Goal: Task Accomplishment & Management: Use online tool/utility

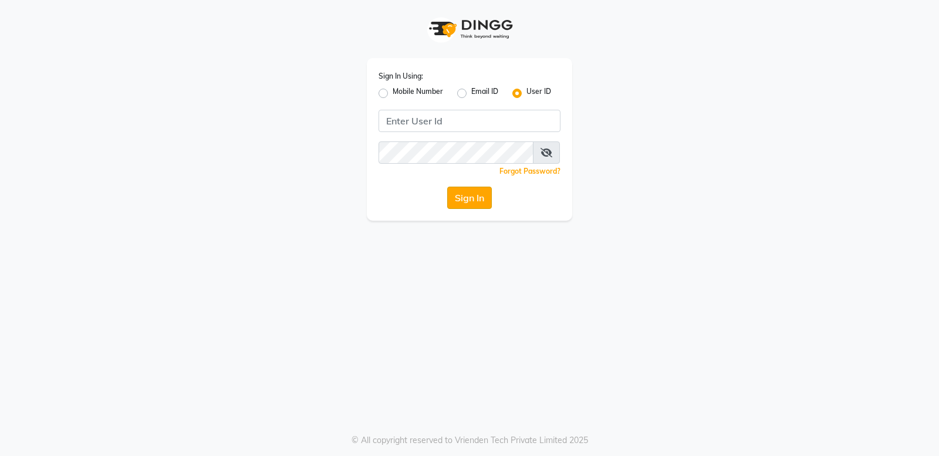
type input "bellaglamourra123"
click at [468, 197] on button "Sign In" at bounding box center [469, 198] width 45 height 22
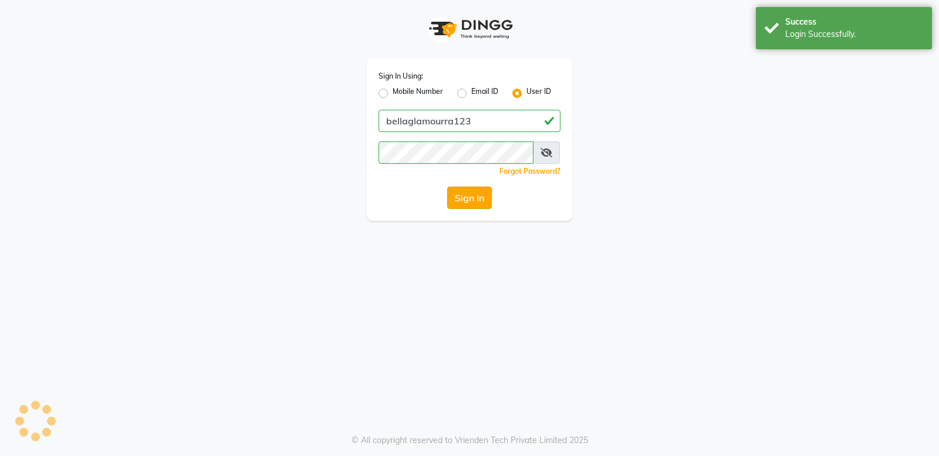
select select "service"
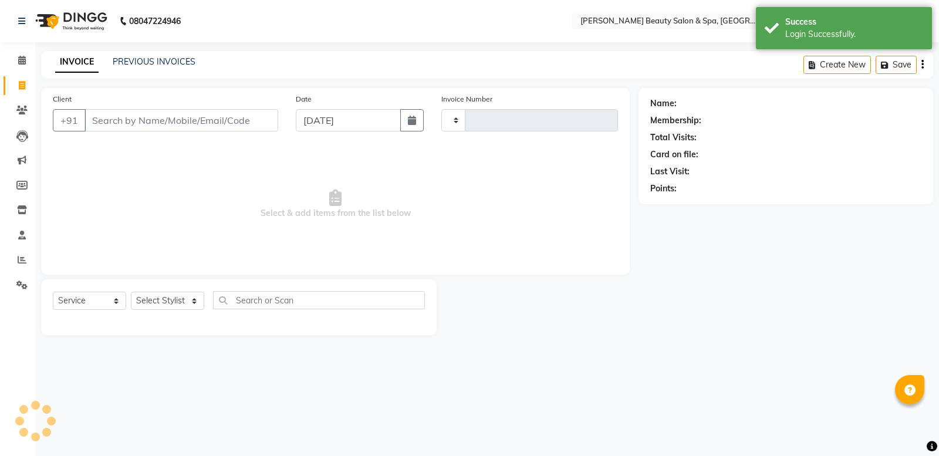
select select "en"
select select "7524"
type input "2483"
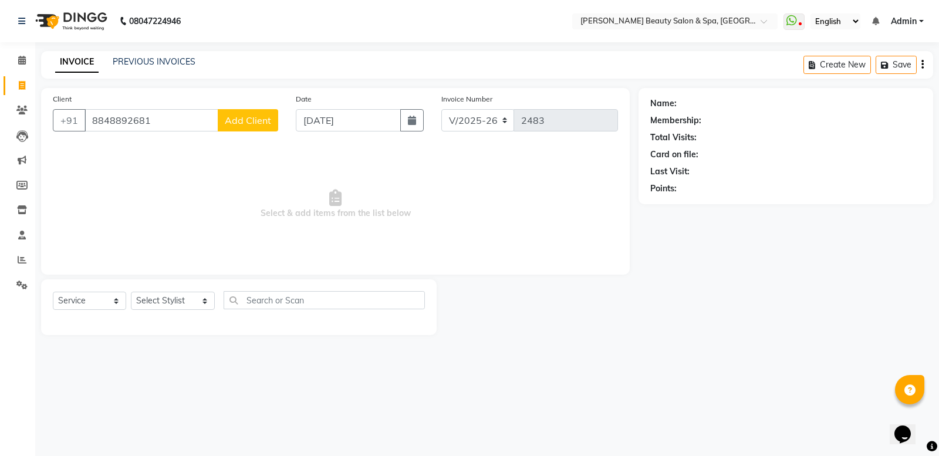
type input "8848892681"
click at [252, 116] on span "Add Client" at bounding box center [248, 120] width 46 height 12
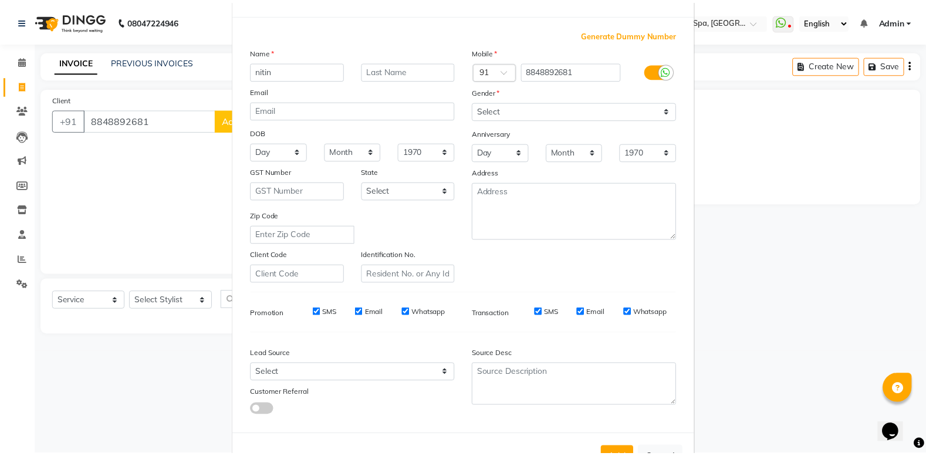
scroll to position [81, 0]
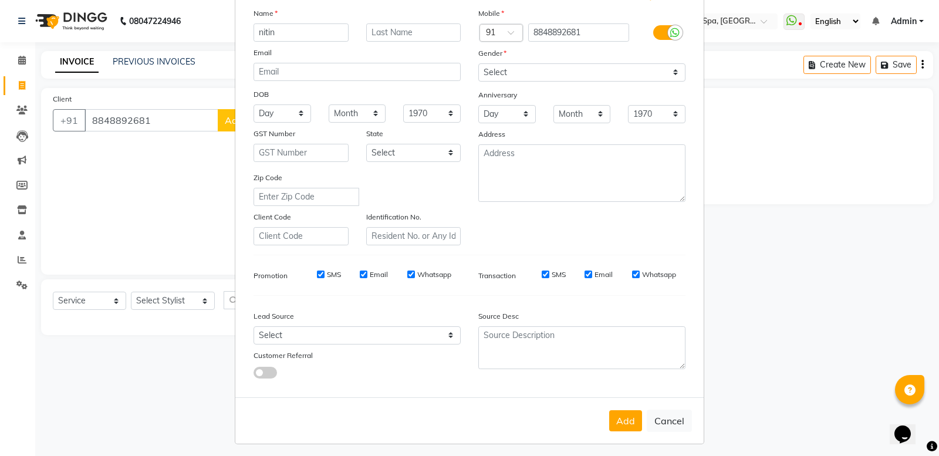
type input "nitin"
click at [644, 78] on select "Select [DEMOGRAPHIC_DATA] [DEMOGRAPHIC_DATA] Other Prefer Not To Say" at bounding box center [581, 72] width 207 height 18
select select "[DEMOGRAPHIC_DATA]"
click at [478, 63] on select "Select [DEMOGRAPHIC_DATA] [DEMOGRAPHIC_DATA] Other Prefer Not To Say" at bounding box center [581, 72] width 207 height 18
click at [623, 414] on button "Add" at bounding box center [625, 420] width 33 height 21
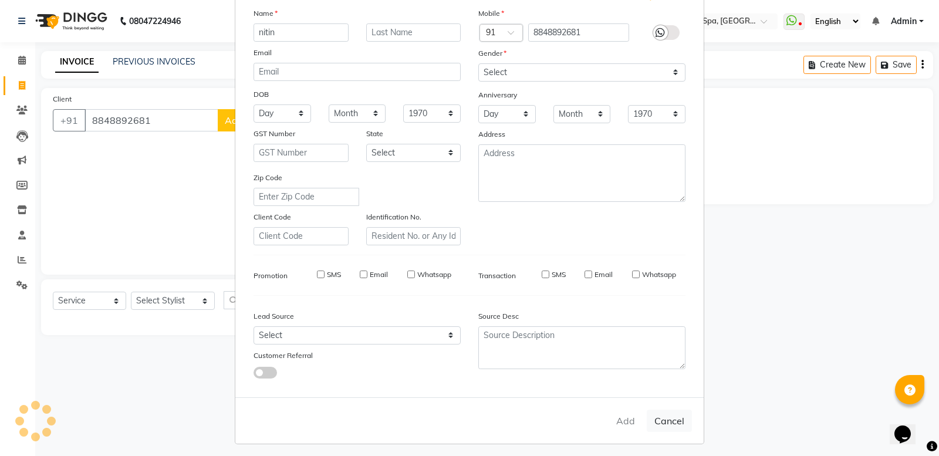
select select
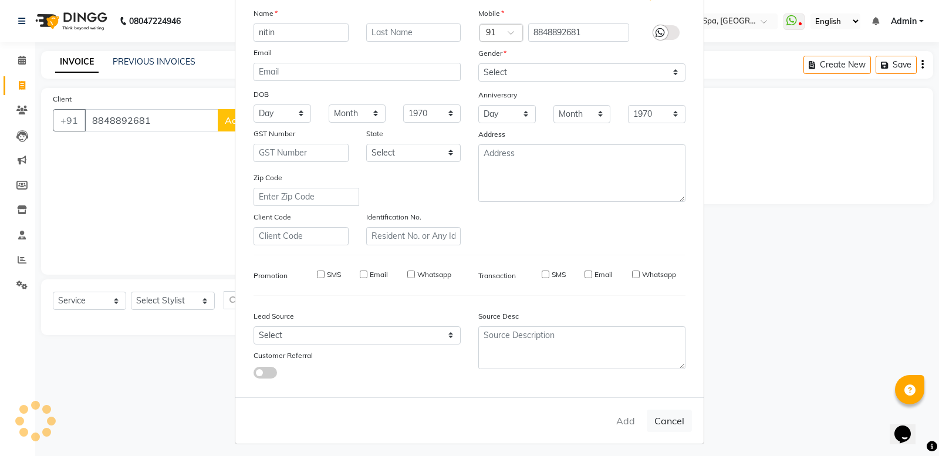
select select
checkbox input "false"
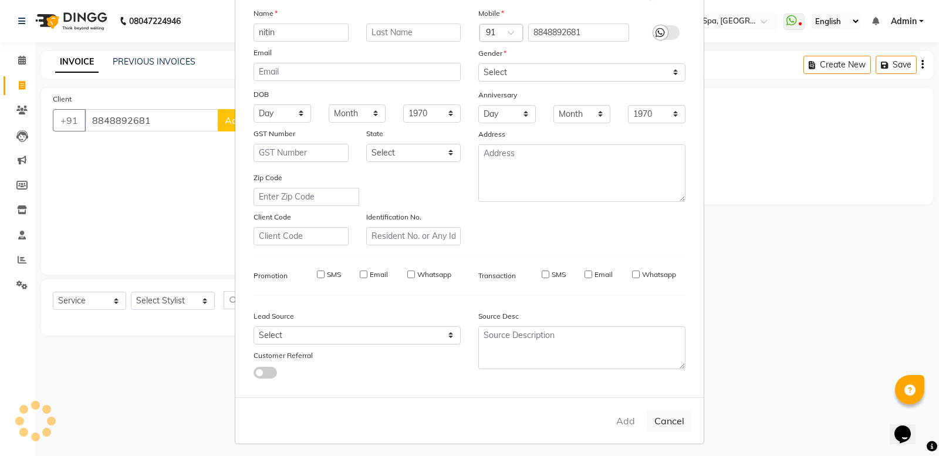
checkbox input "false"
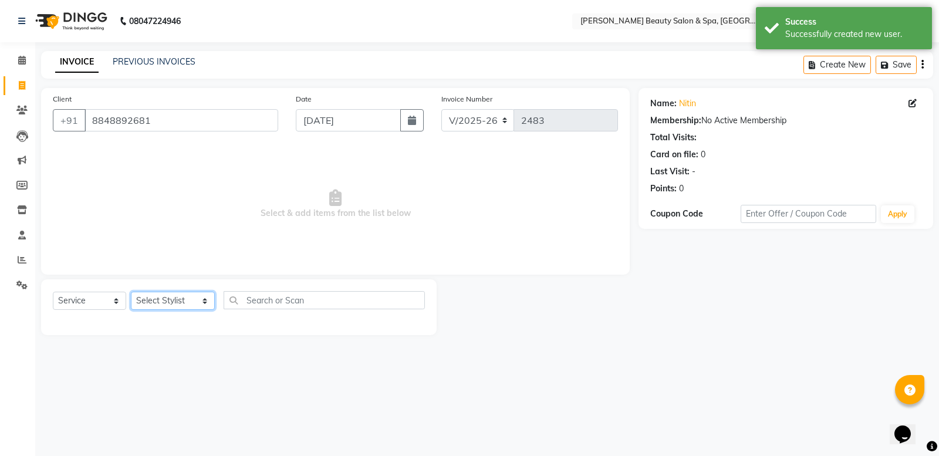
click at [175, 293] on select "Select Stylist Admin [PERSON_NAME] [PERSON_NAME] [PERSON_NAME] [PERSON_NAME] [P…" at bounding box center [173, 301] width 84 height 18
select select "83644"
click at [131, 292] on select "Select Stylist Admin [PERSON_NAME] [PERSON_NAME] [PERSON_NAME] [PERSON_NAME] [P…" at bounding box center [173, 301] width 84 height 18
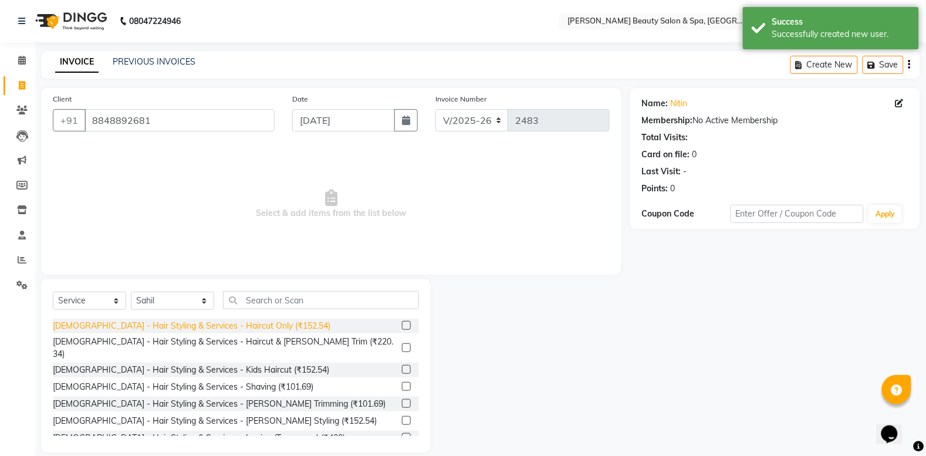
click at [262, 324] on div "[DEMOGRAPHIC_DATA] - Hair Styling & Services - Haircut Only (₹152.54)" at bounding box center [192, 326] width 278 height 12
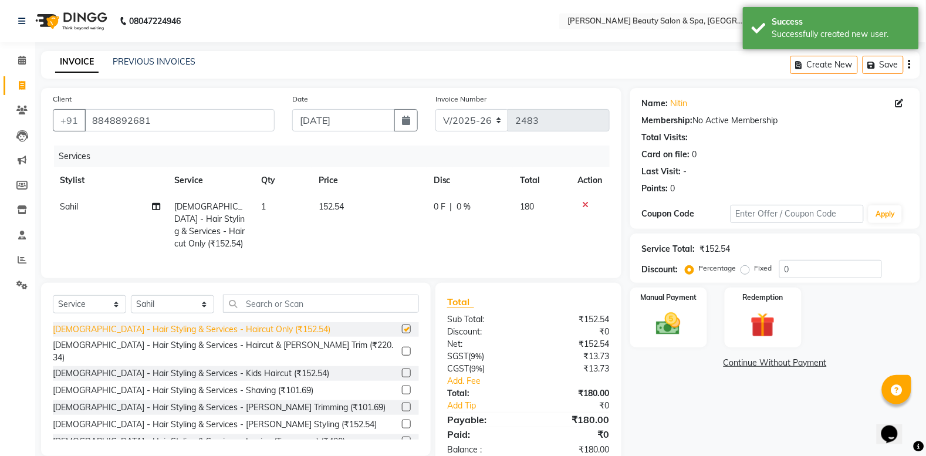
checkbox input "false"
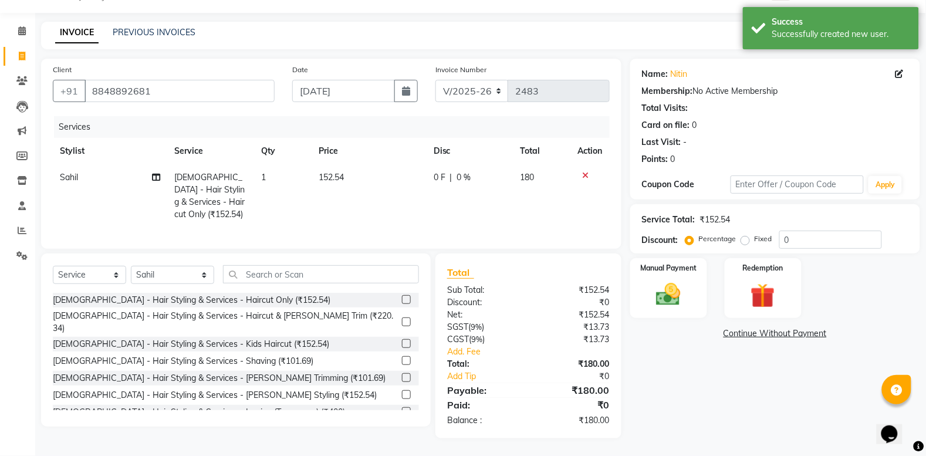
scroll to position [42, 0]
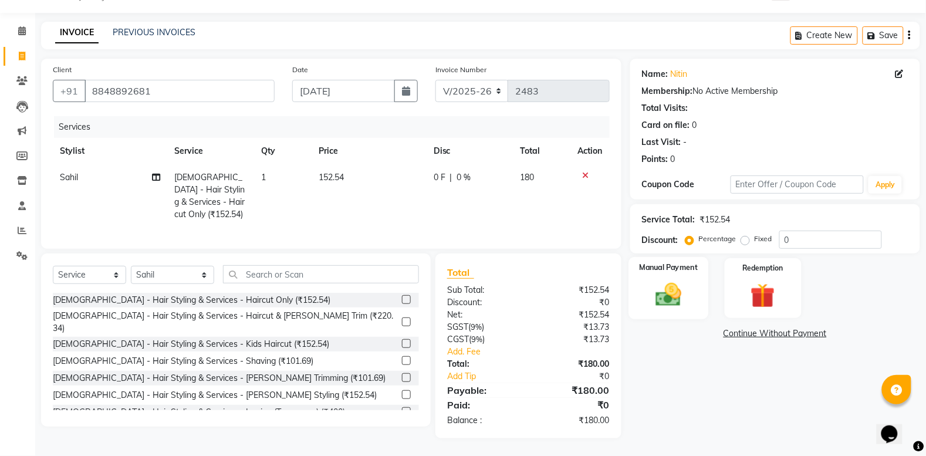
click at [677, 282] on img at bounding box center [669, 294] width 42 height 29
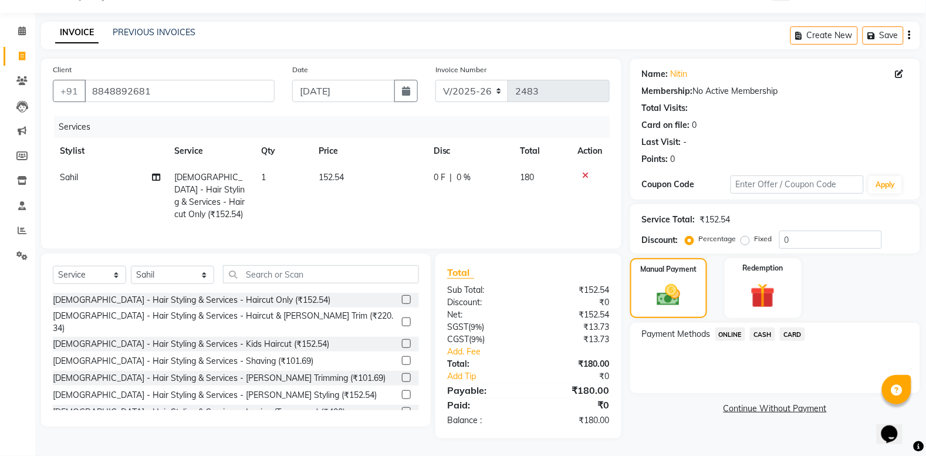
click at [731, 328] on span "ONLINE" at bounding box center [730, 334] width 31 height 13
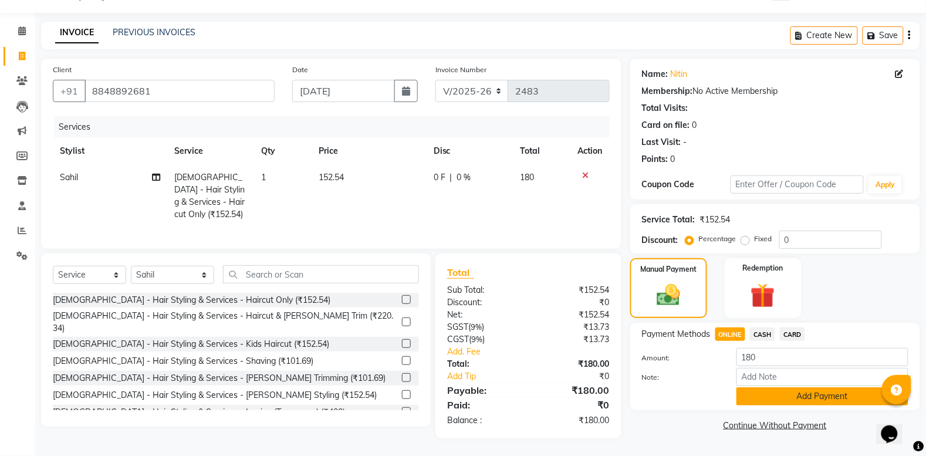
click at [788, 387] on button "Add Payment" at bounding box center [823, 396] width 172 height 18
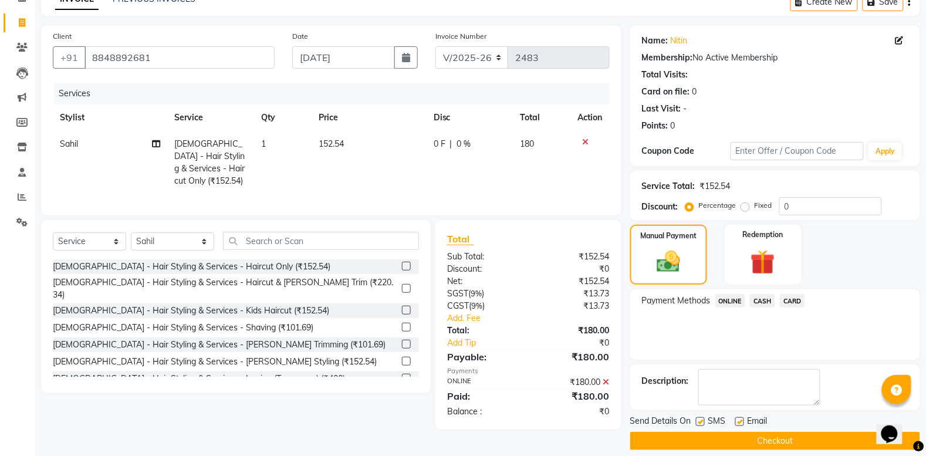
scroll to position [75, 0]
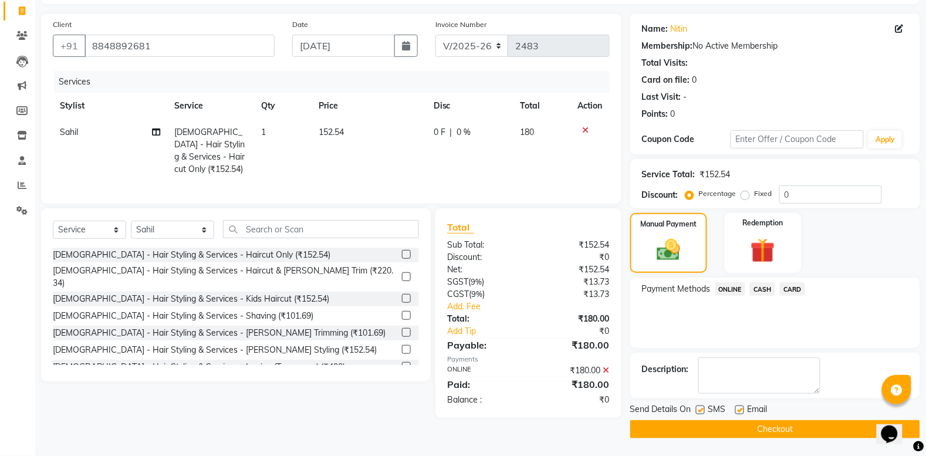
click at [789, 423] on button "Checkout" at bounding box center [775, 429] width 290 height 18
